Goal: Information Seeking & Learning: Check status

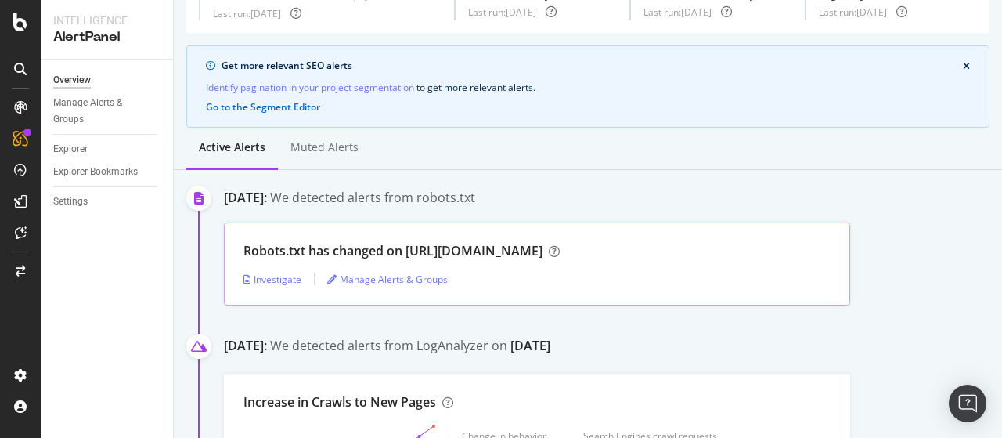
scroll to position [78, 0]
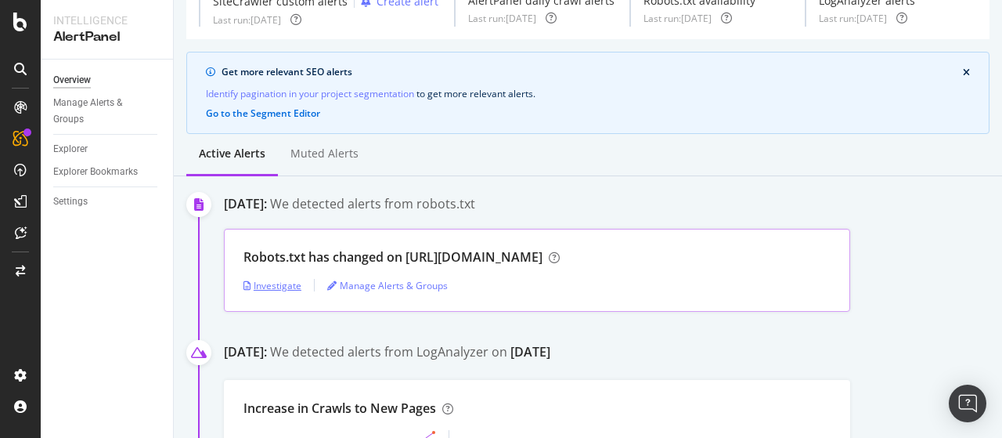
click at [277, 279] on div "Investigate" at bounding box center [272, 285] width 58 height 13
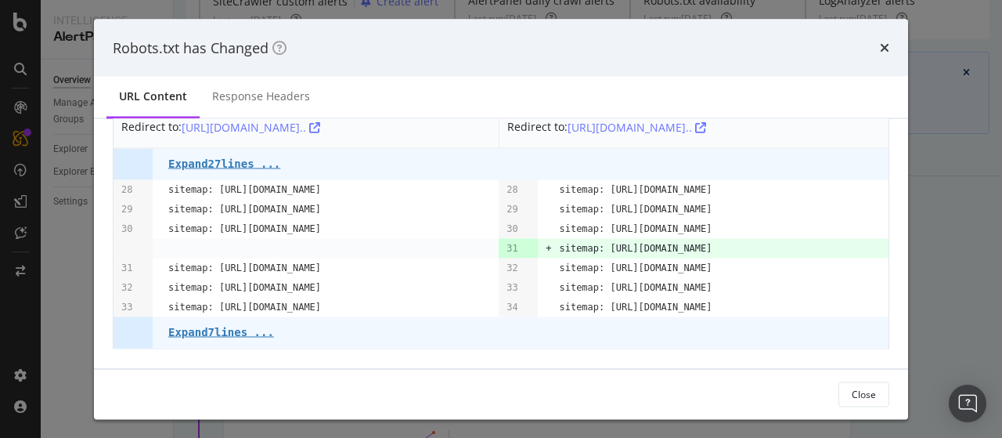
scroll to position [114, 0]
click at [222, 337] on pre "Expand 7 lines ..." at bounding box center [221, 332] width 106 height 13
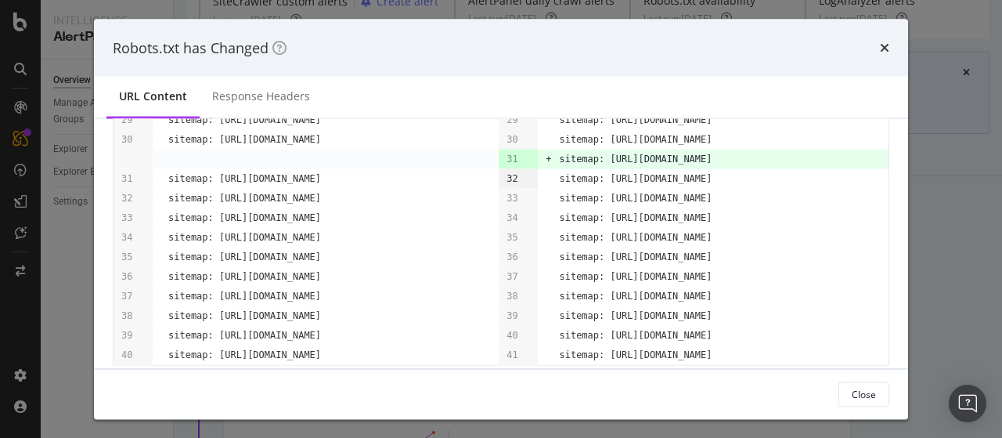
scroll to position [0, 0]
